Goal: Task Accomplishment & Management: Use online tool/utility

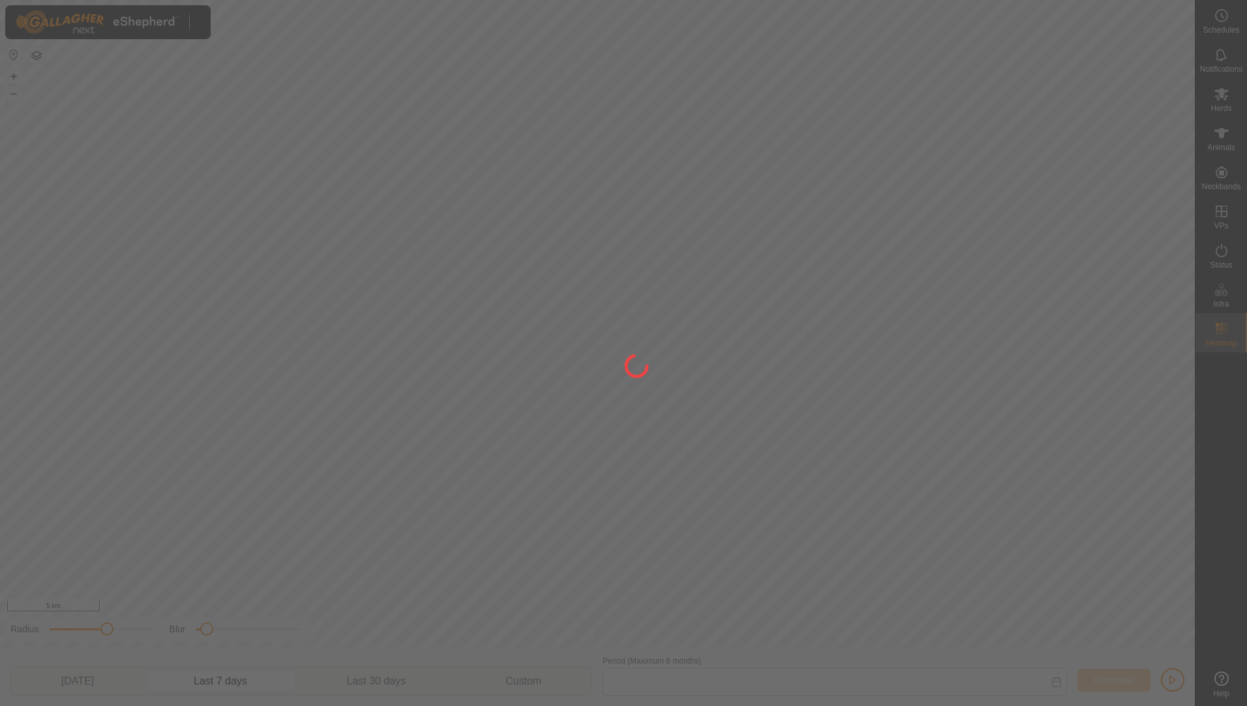
type input "[DATE] - [DATE]"
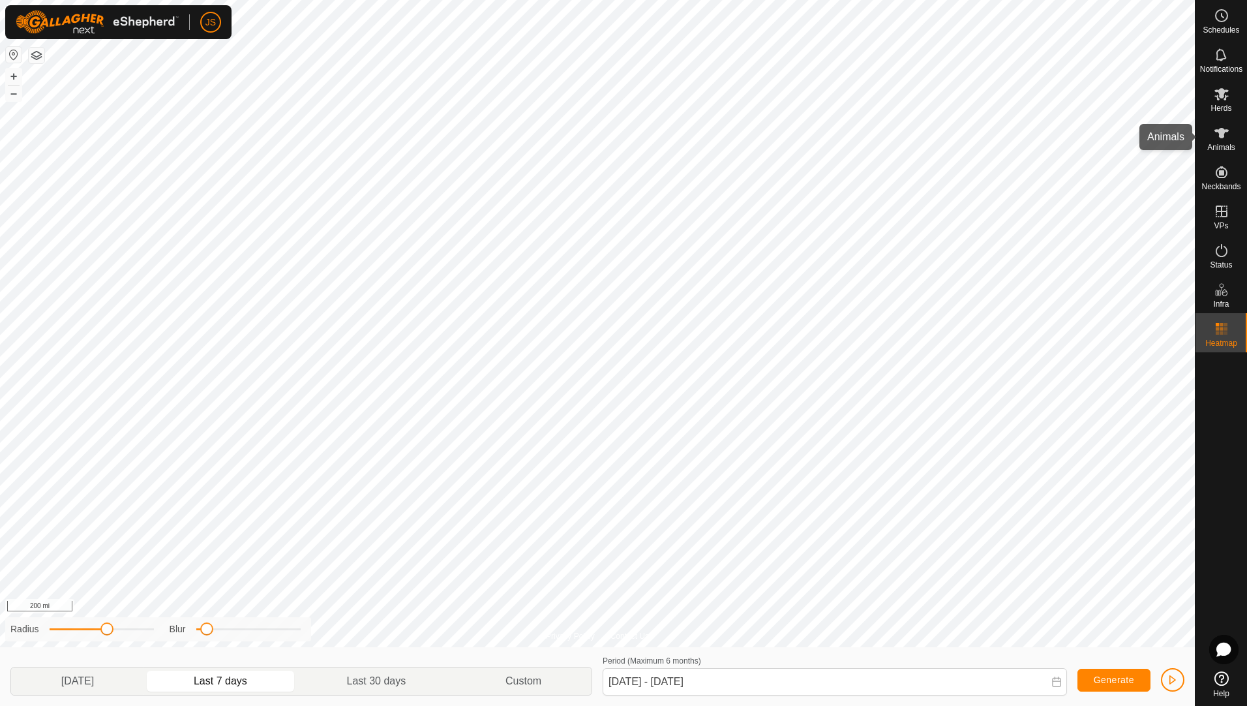
click at [1238, 130] on div "Animals" at bounding box center [1222, 136] width 52 height 39
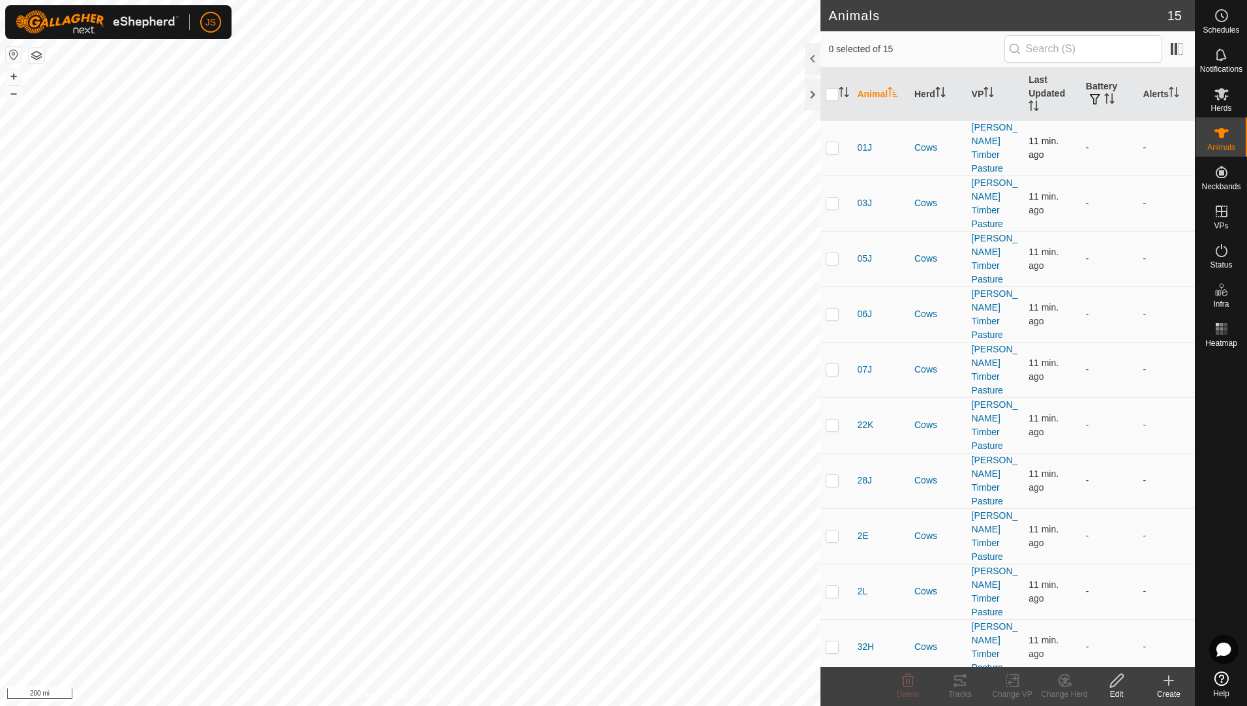
click at [832, 142] on p-checkbox at bounding box center [832, 147] width 13 height 10
checkbox input "true"
click at [833, 198] on p-checkbox at bounding box center [832, 203] width 13 height 10
checkbox input "true"
click at [829, 253] on p-checkbox at bounding box center [832, 258] width 13 height 10
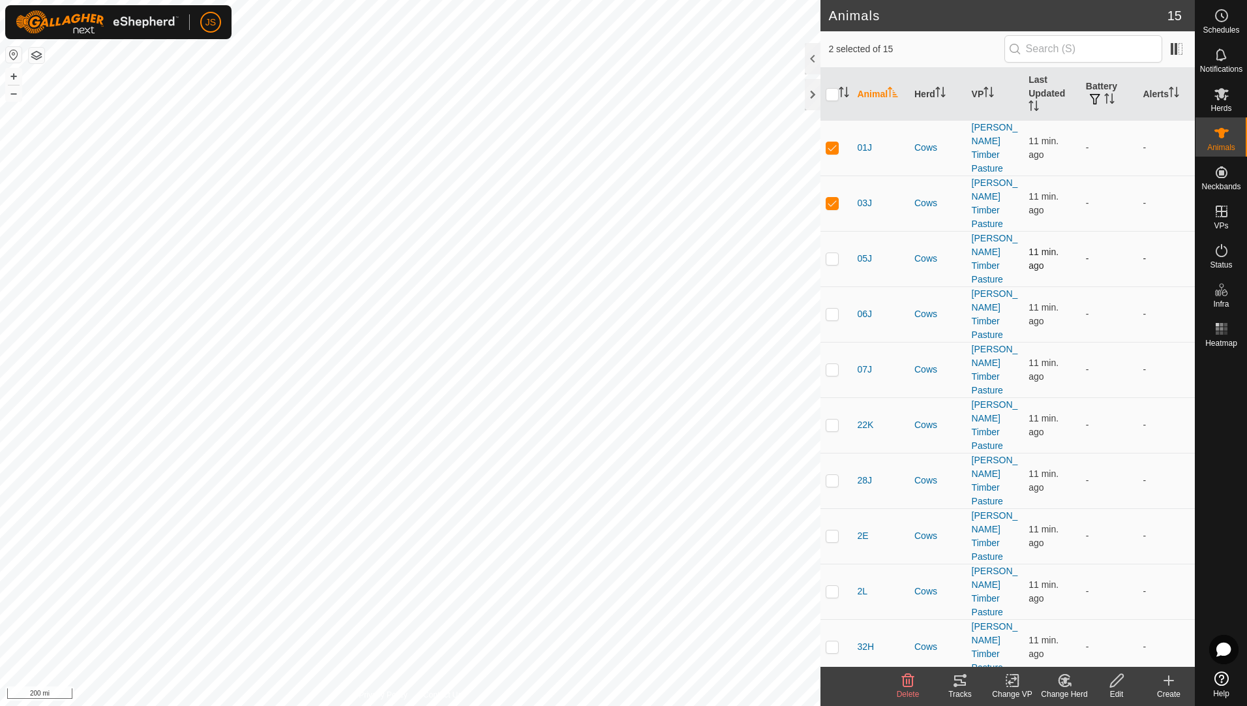
checkbox input "true"
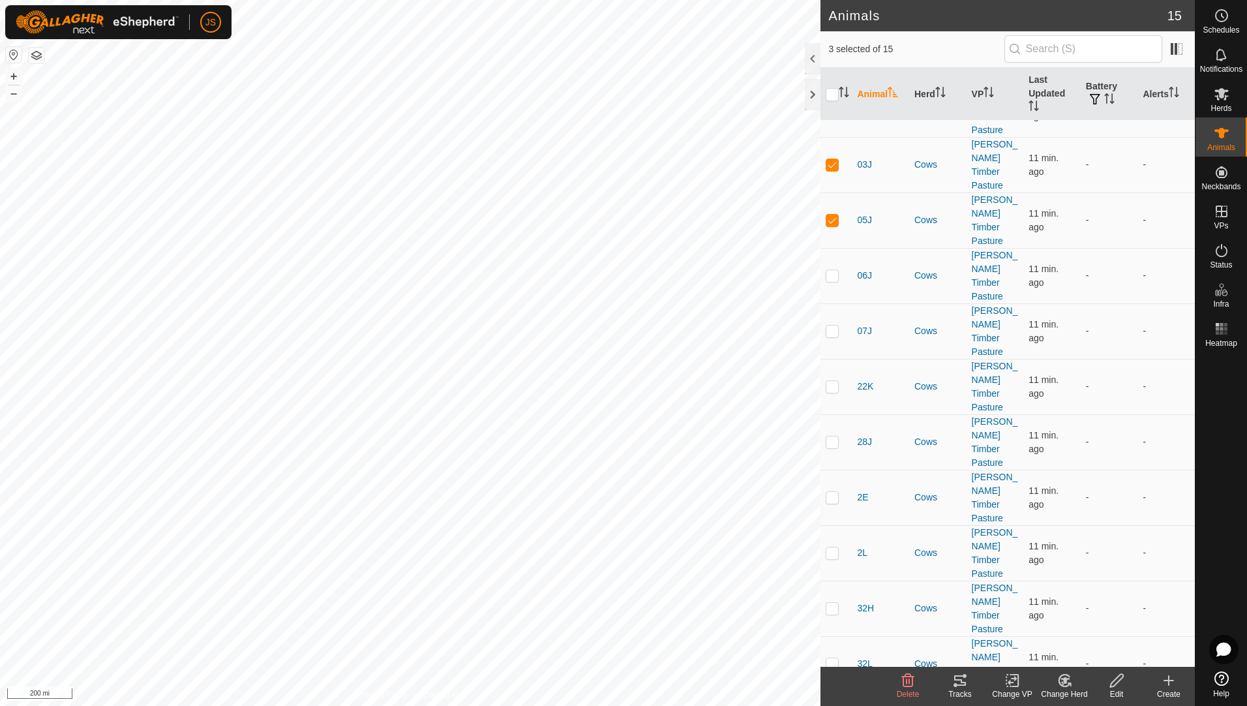
scroll to position [15, 0]
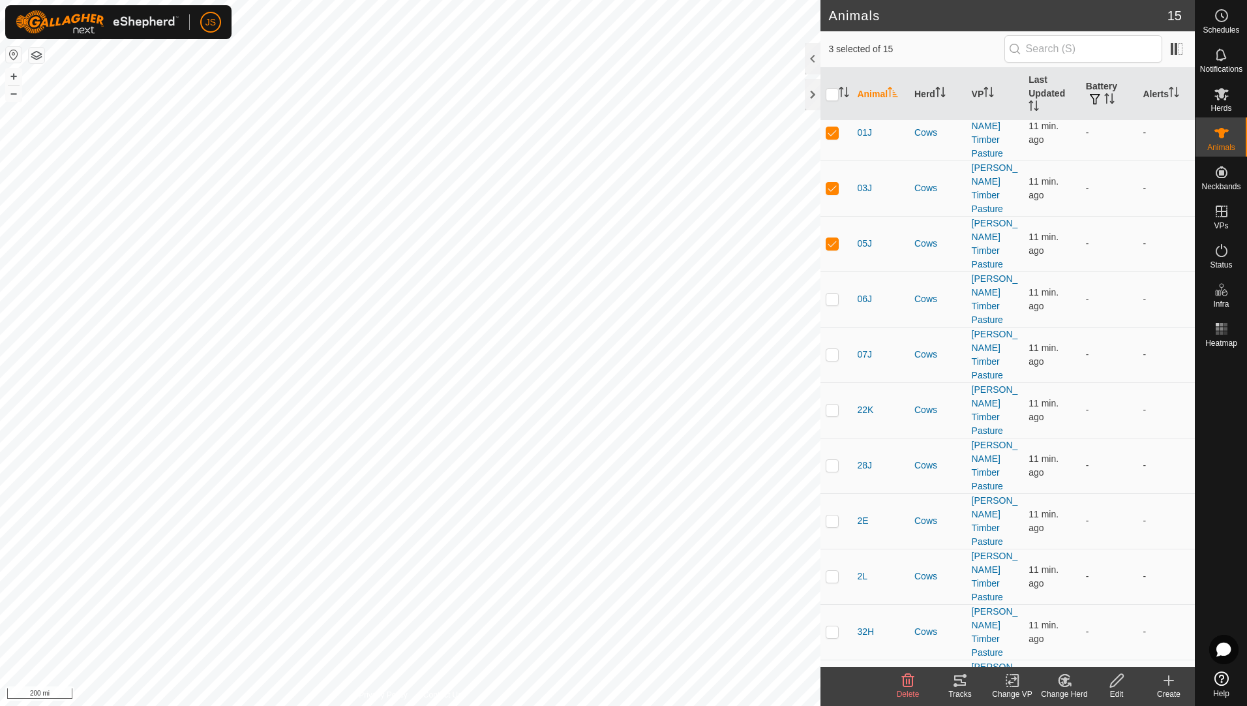
click at [963, 680] on icon at bounding box center [960, 681] width 16 height 16
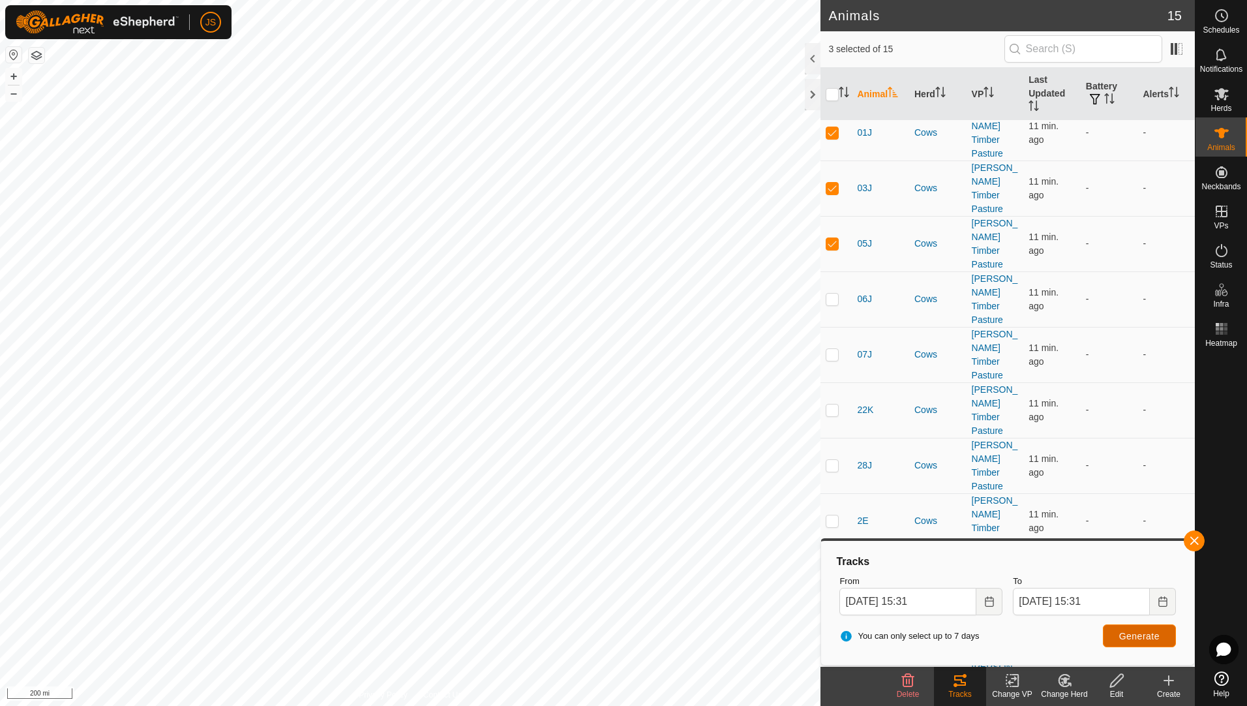
click at [1125, 635] on span "Generate" at bounding box center [1139, 636] width 40 height 10
